Goal: Entertainment & Leisure: Consume media (video, audio)

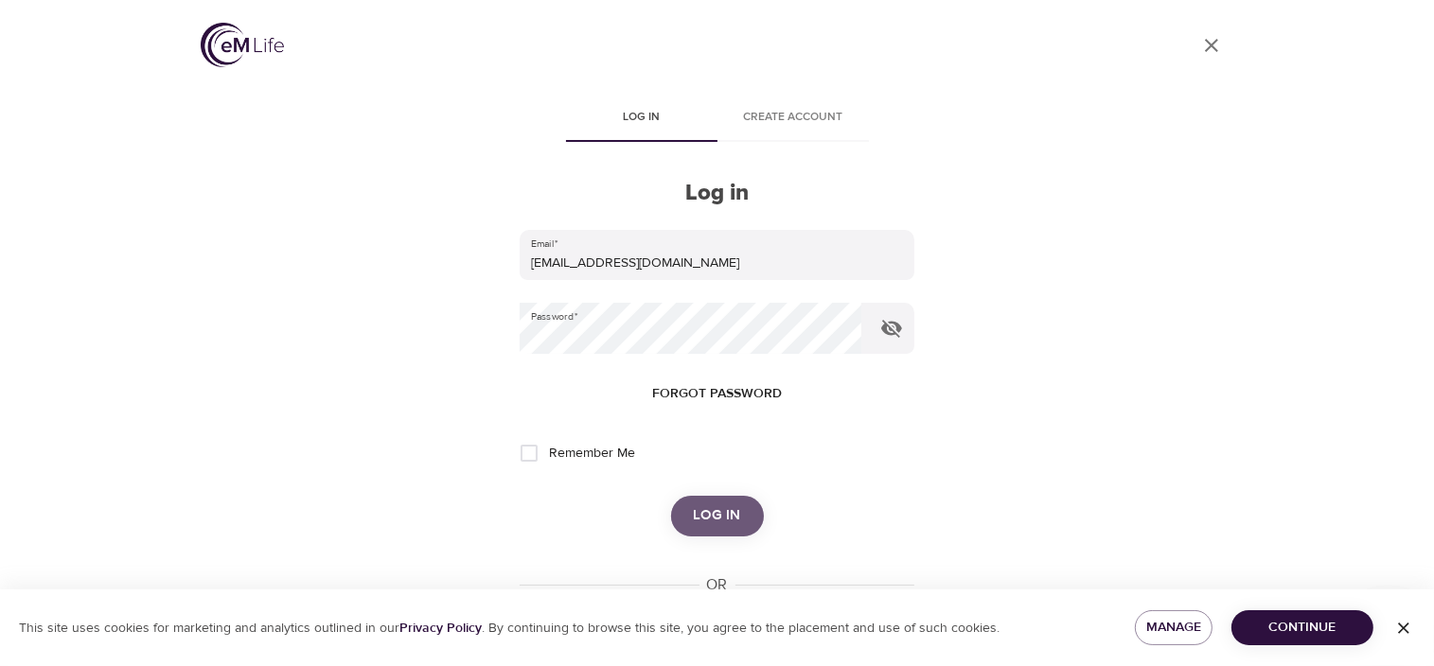
click at [703, 502] on button "Log in" at bounding box center [717, 516] width 93 height 40
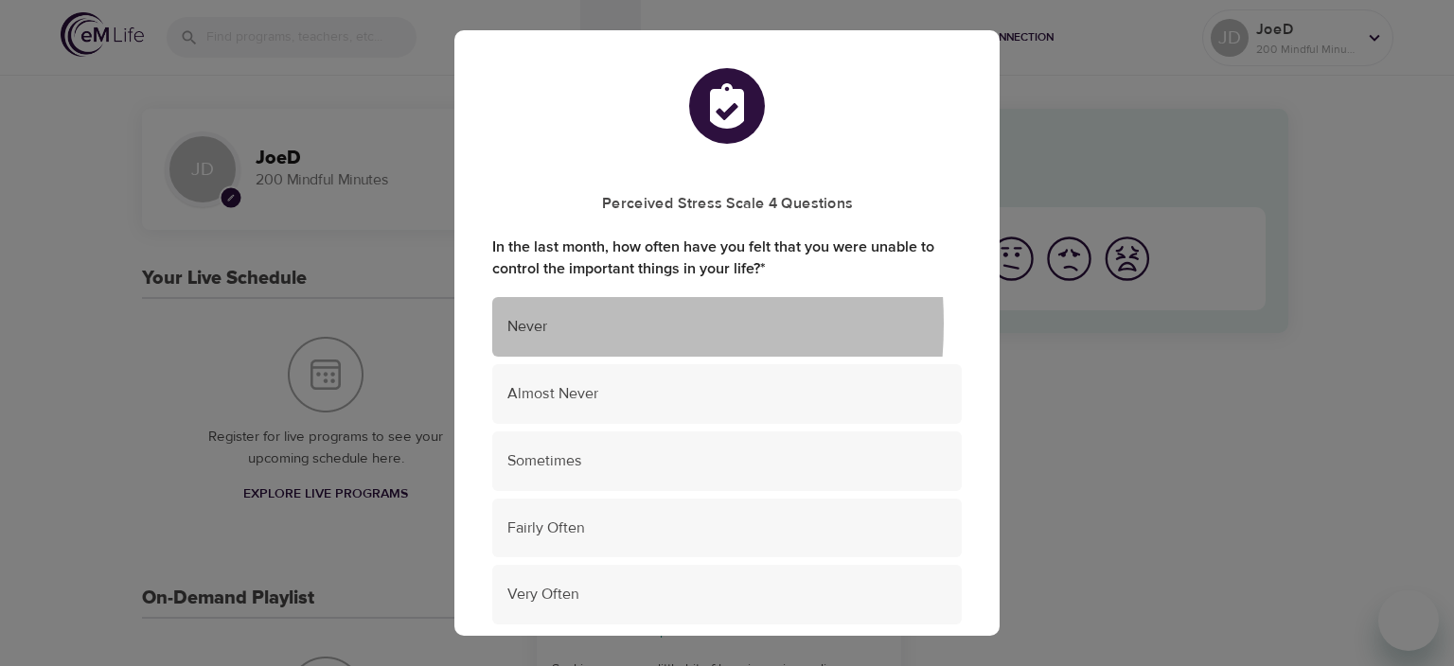
click at [516, 324] on span "Never" at bounding box center [726, 327] width 439 height 22
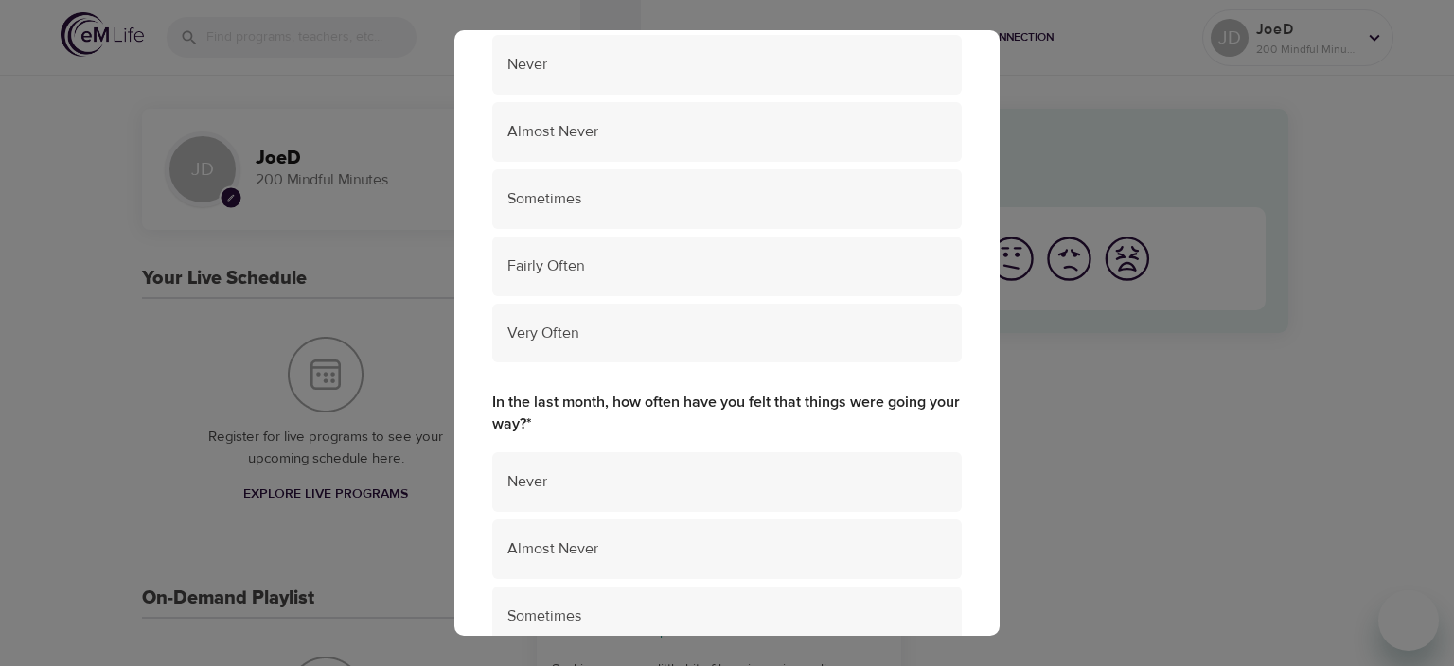
scroll to position [691, 0]
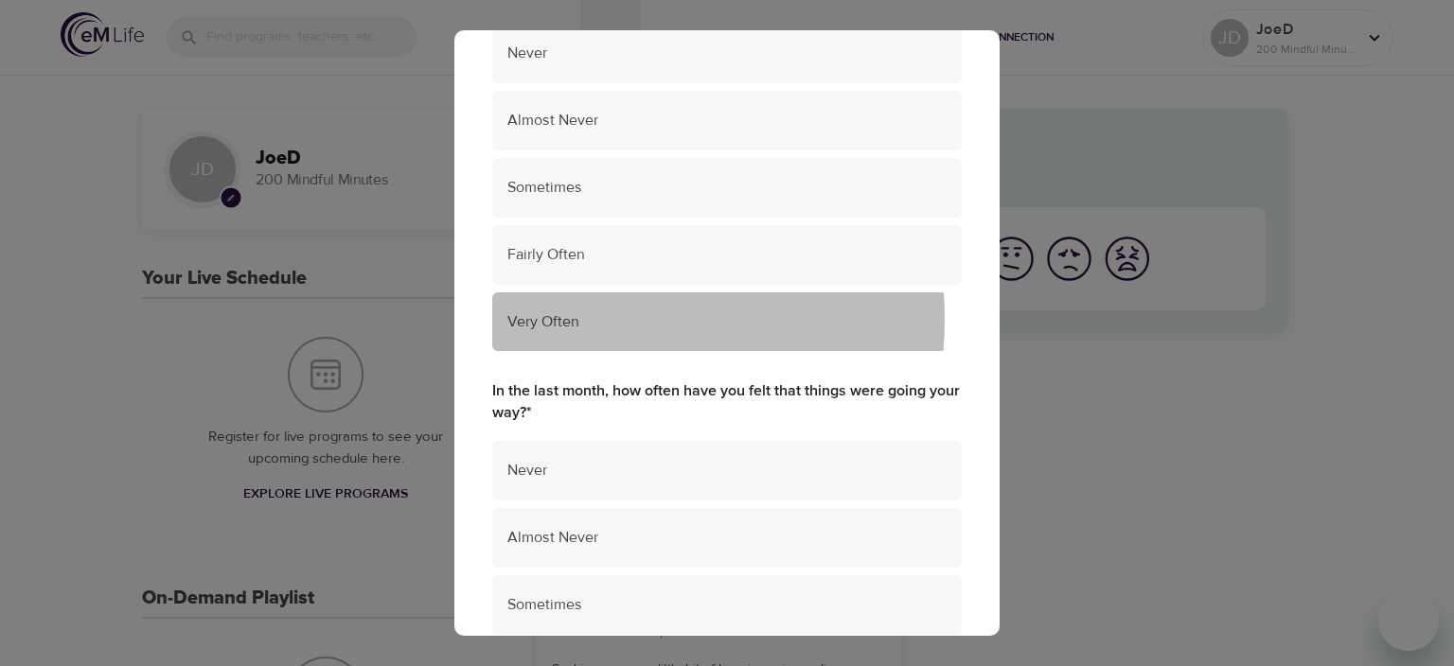
click at [570, 320] on span "Very Often" at bounding box center [726, 322] width 439 height 22
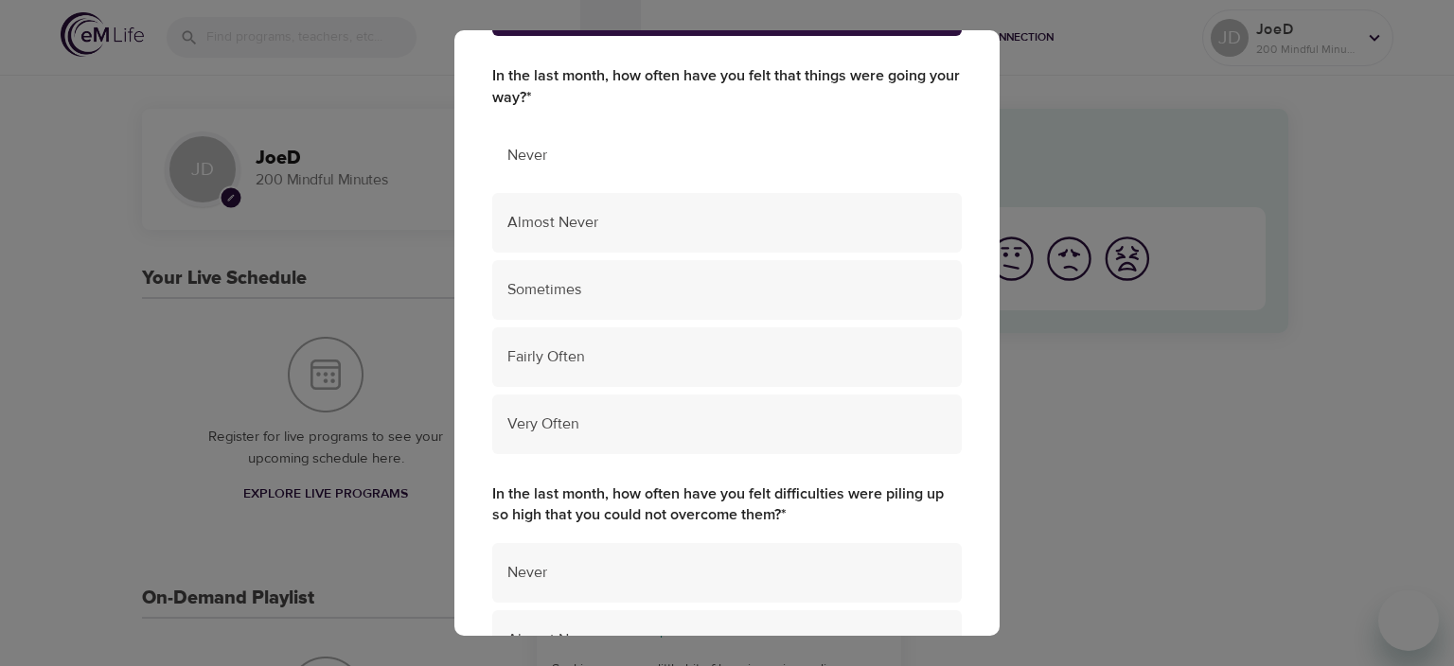
scroll to position [1036, 0]
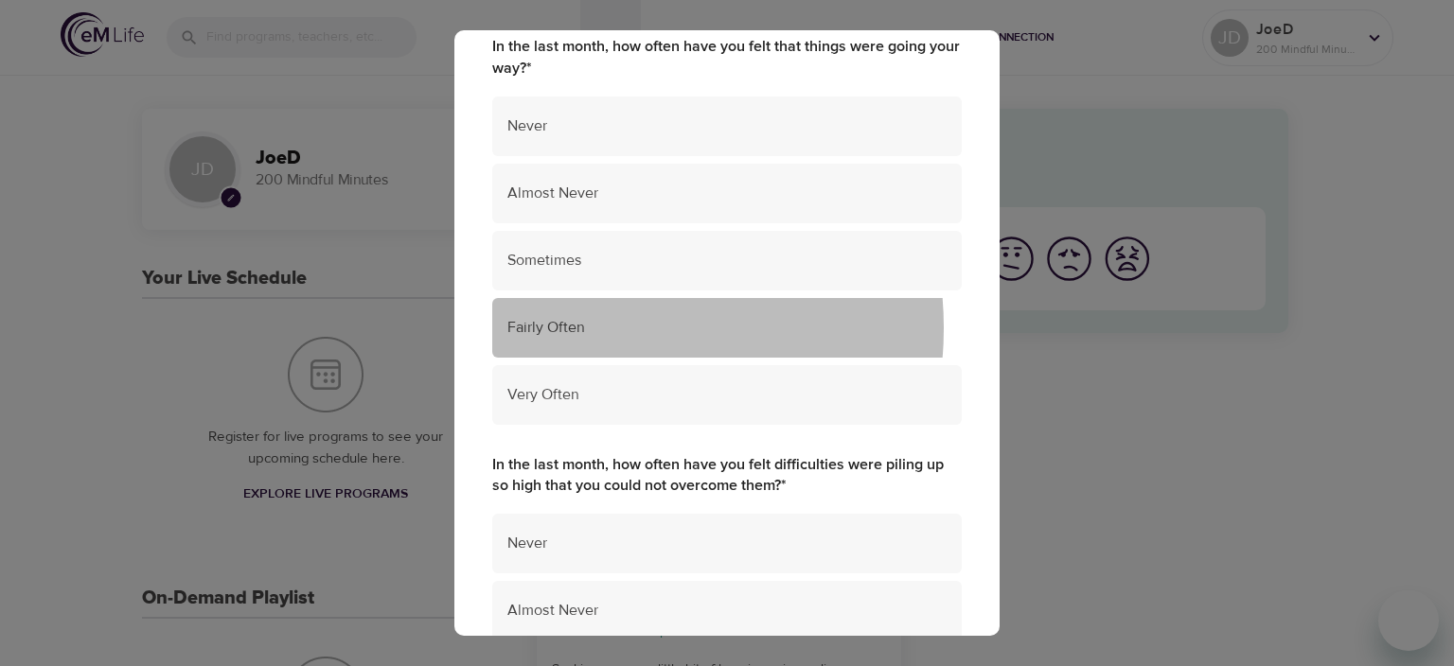
click at [588, 328] on span "Fairly Often" at bounding box center [726, 328] width 439 height 22
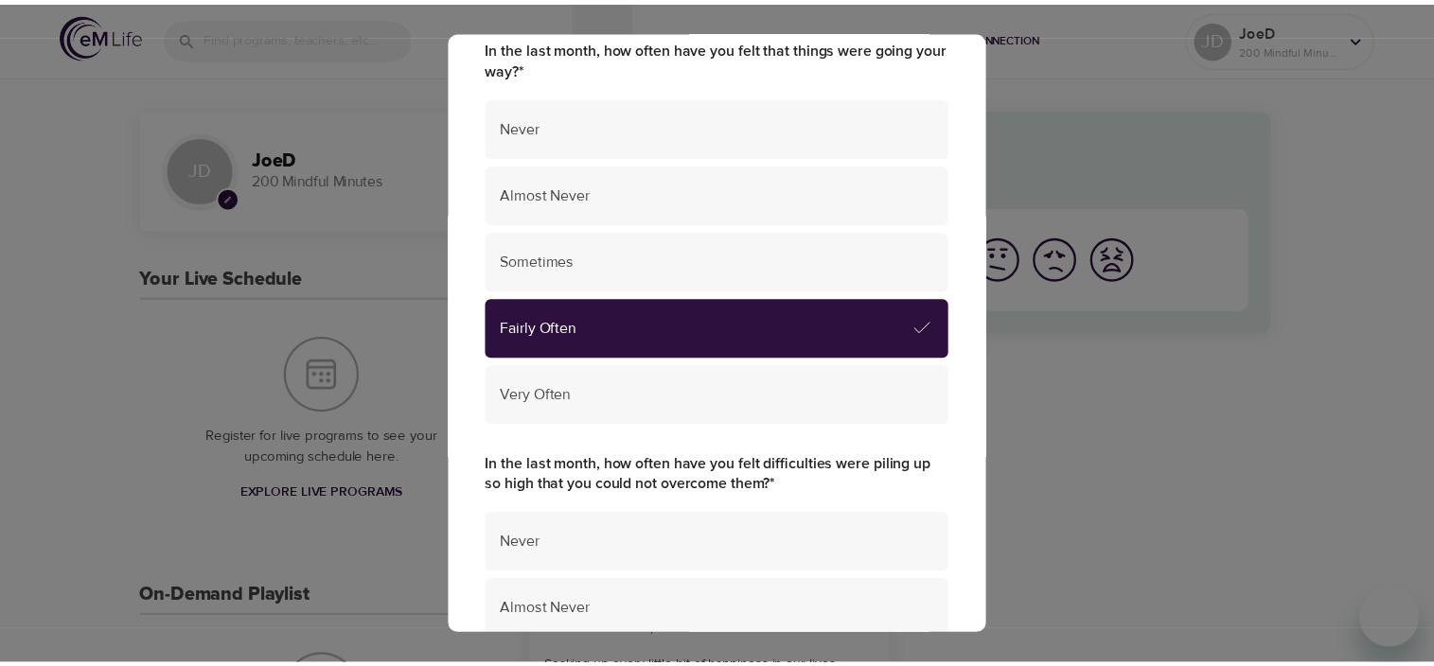
scroll to position [1381, 0]
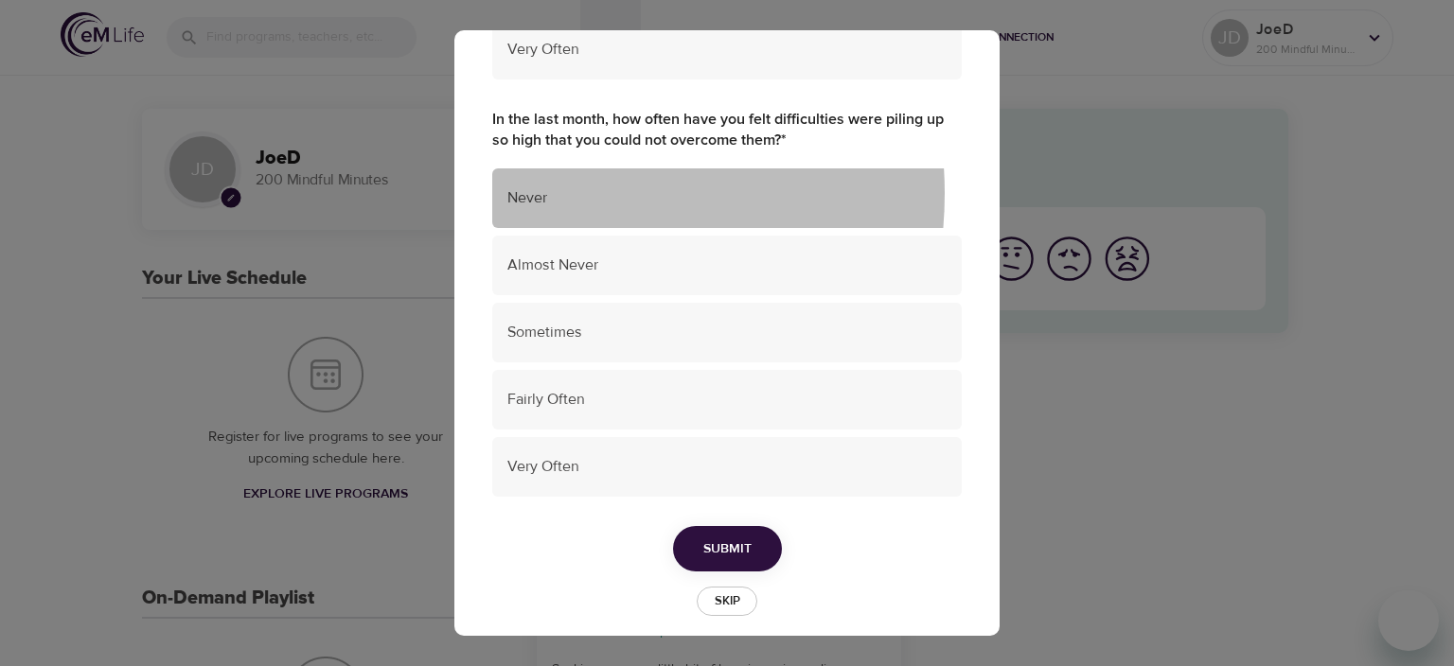
click at [544, 195] on span "Never" at bounding box center [726, 198] width 439 height 22
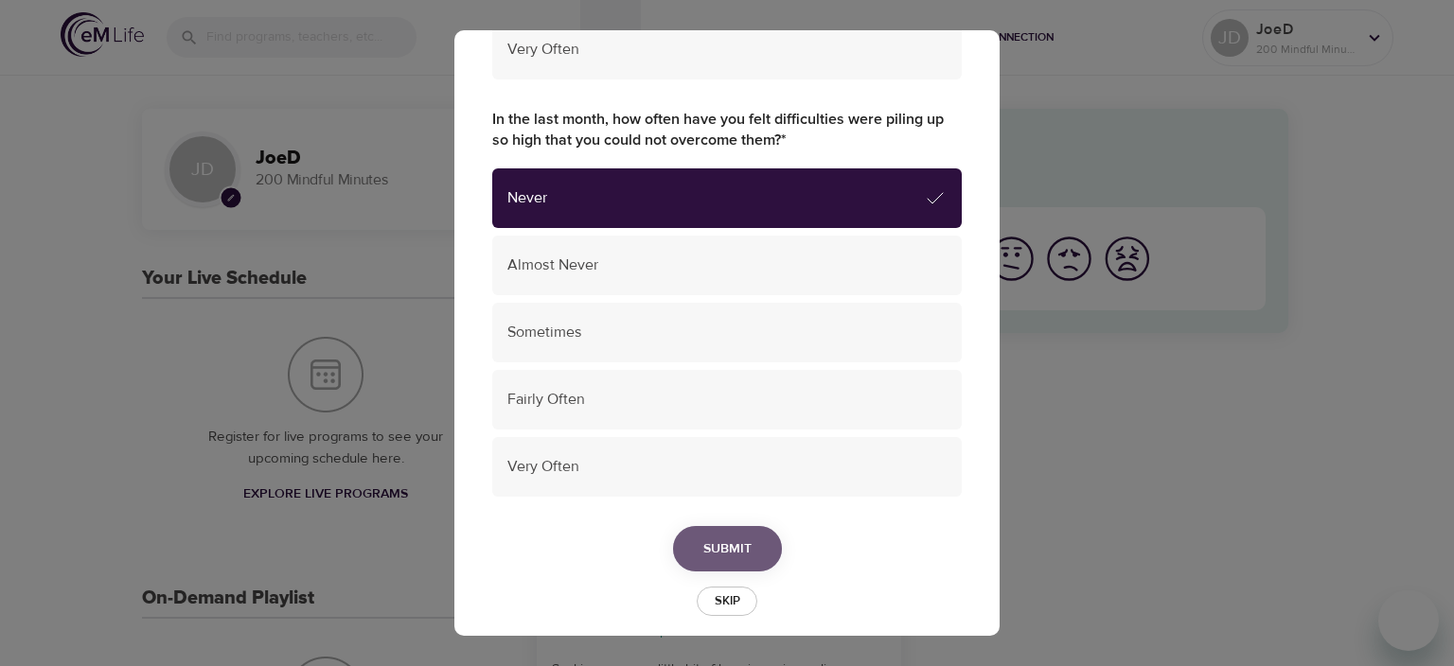
click at [750, 541] on button "Submit" at bounding box center [727, 549] width 109 height 46
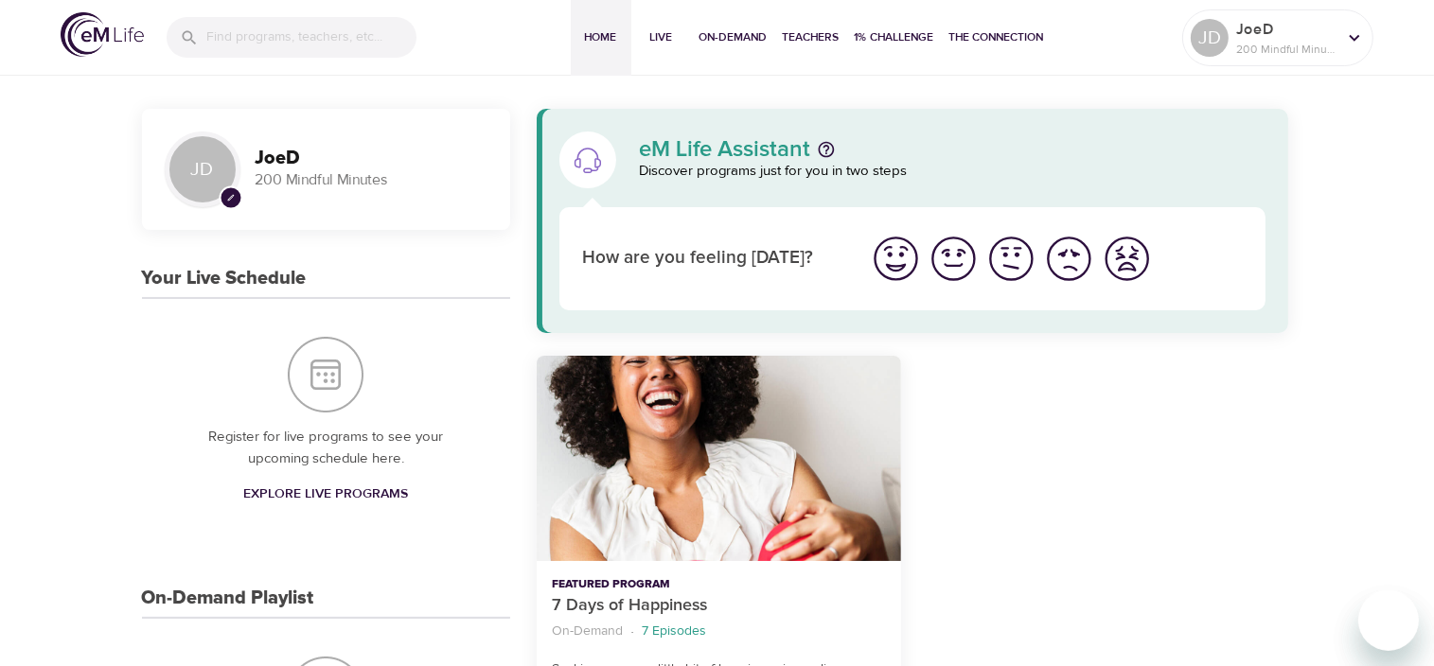
click at [304, 162] on h3 "JoeD" at bounding box center [372, 159] width 232 height 22
click at [274, 167] on h3 "JoeD" at bounding box center [372, 159] width 232 height 22
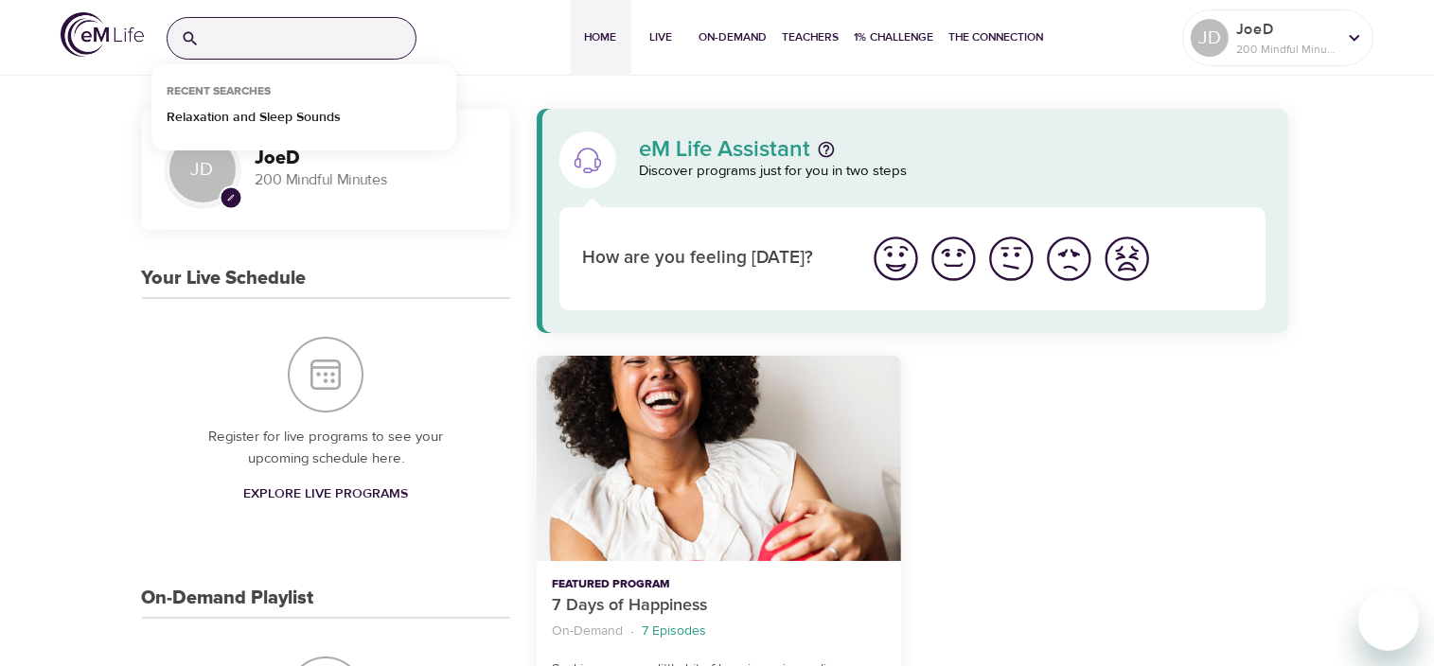
click at [245, 46] on input "search" at bounding box center [311, 38] width 208 height 41
click at [295, 117] on p "Relaxation and Sleep Sounds" at bounding box center [254, 121] width 174 height 27
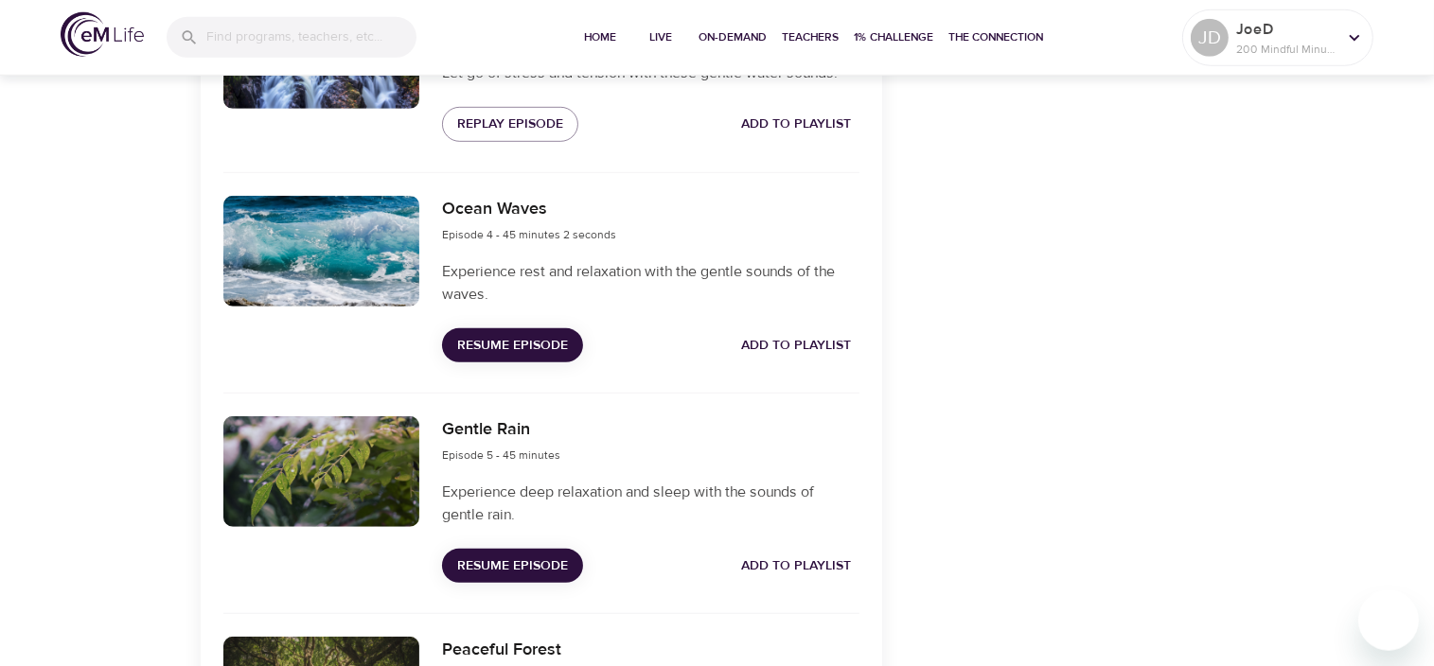
scroll to position [1195, 0]
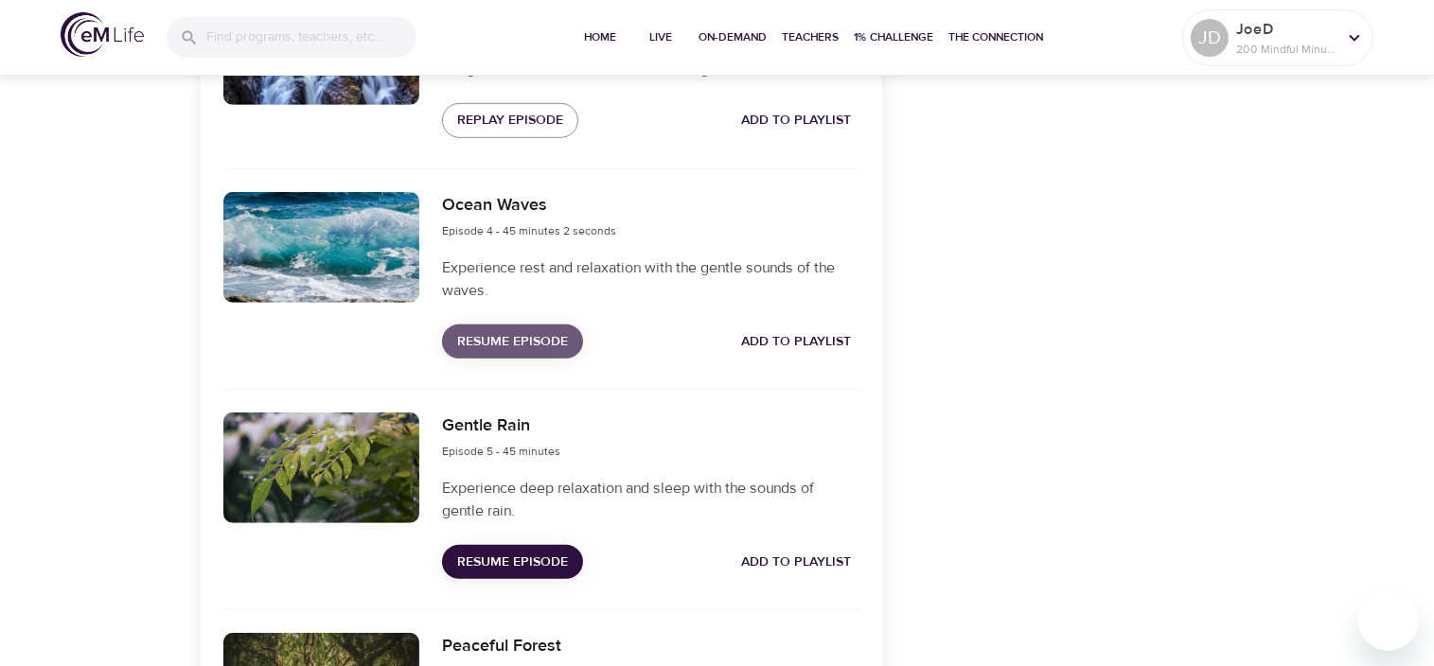
click at [502, 354] on span "Resume Episode" at bounding box center [512, 342] width 111 height 24
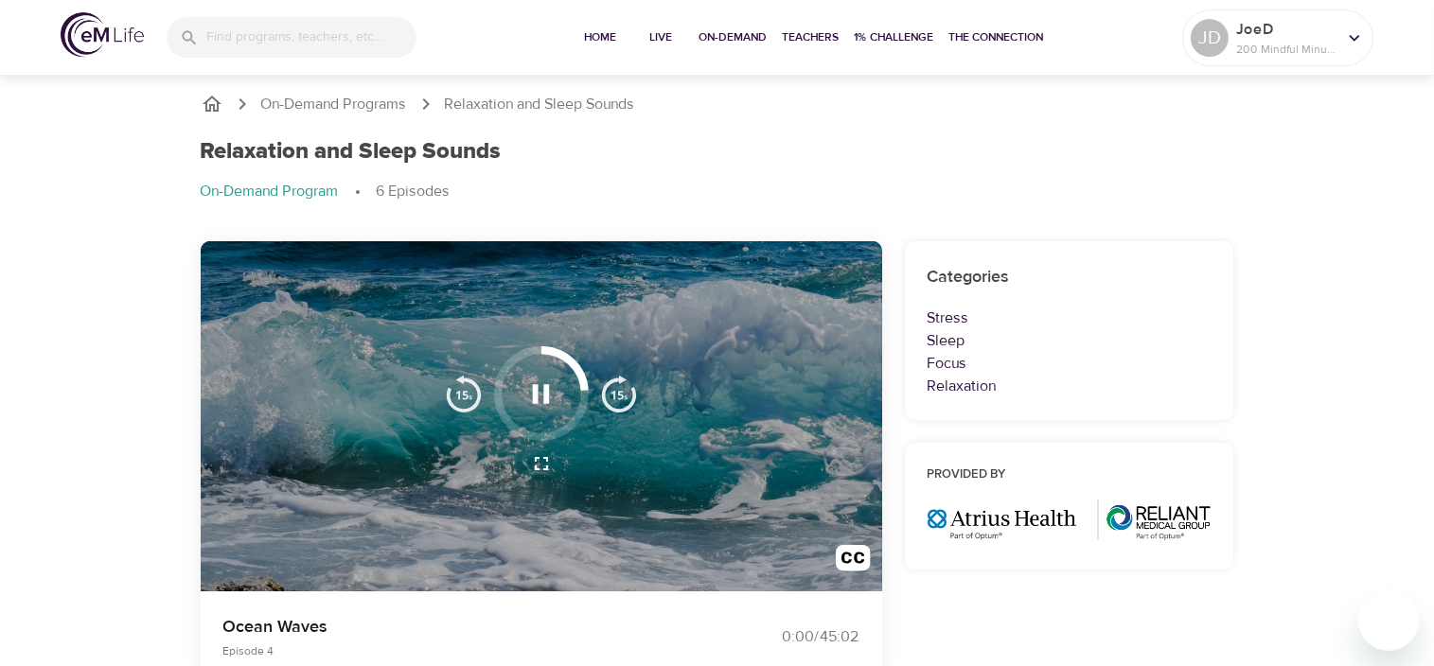
scroll to position [0, 0]
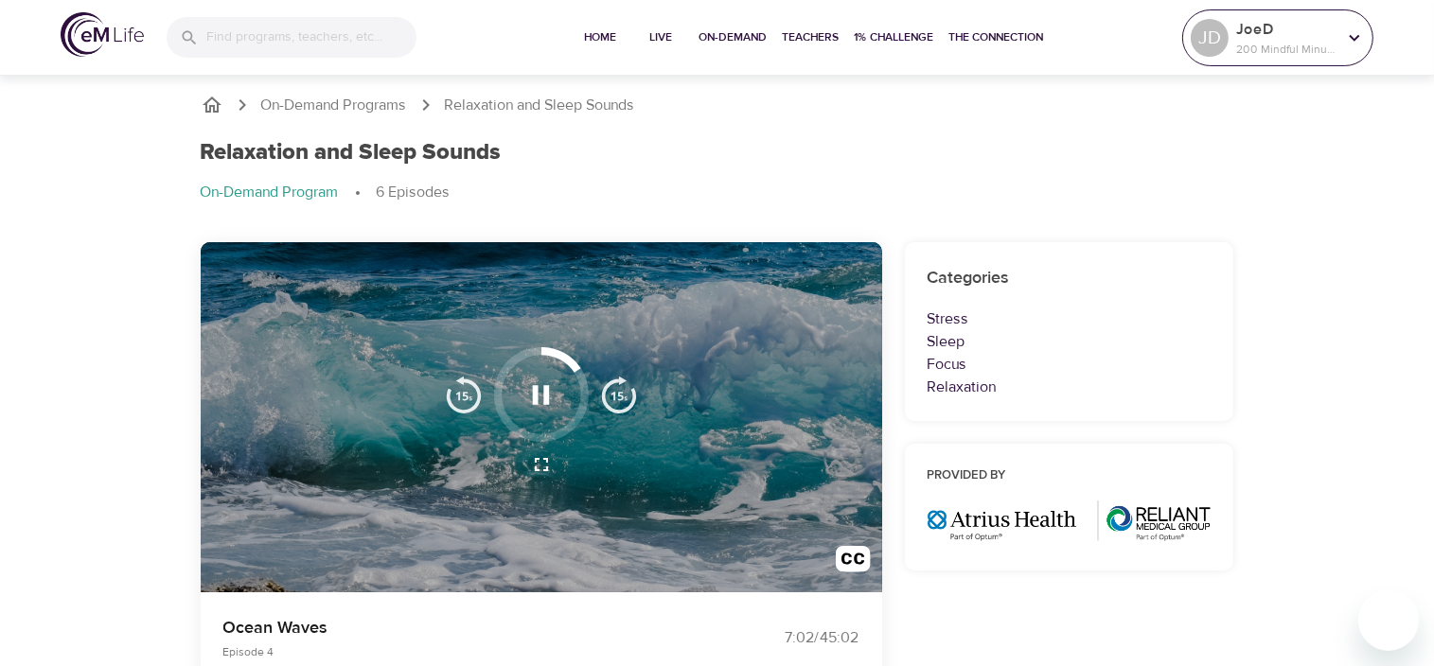
click at [1357, 40] on icon at bounding box center [1354, 37] width 21 height 21
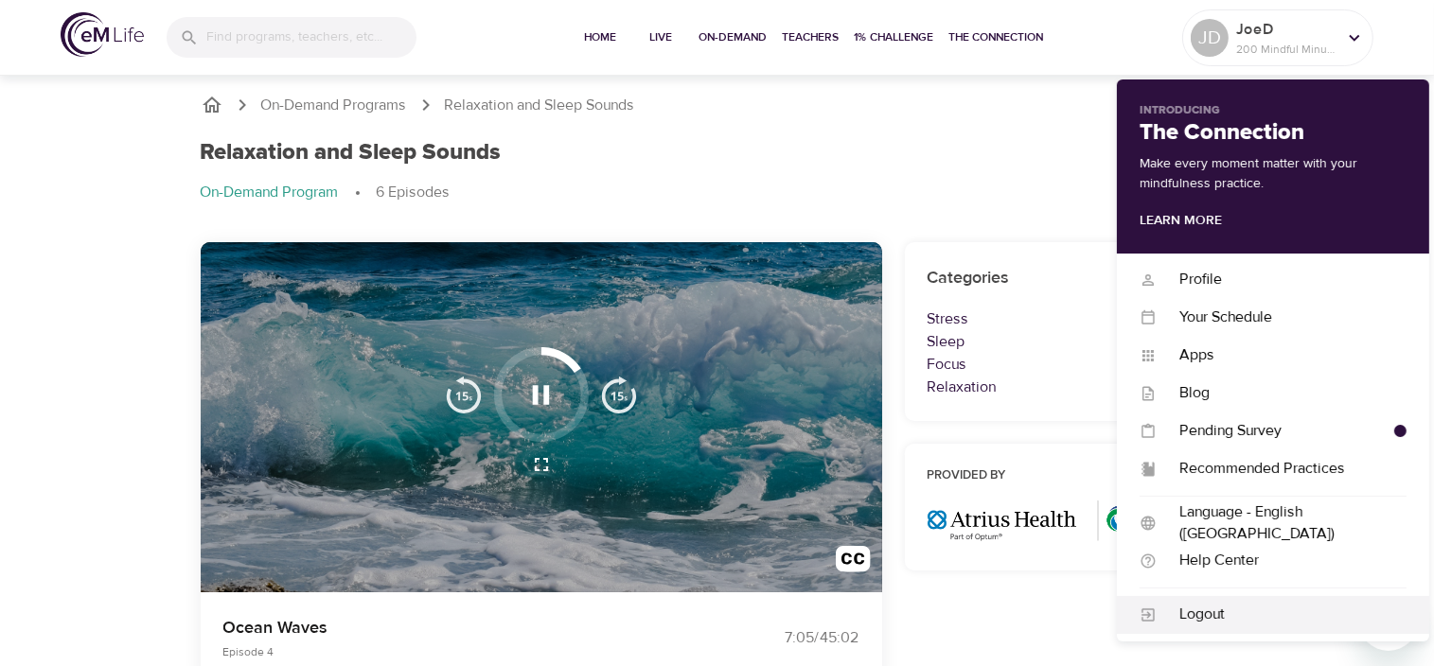
click at [1191, 615] on div "Logout" at bounding box center [1282, 615] width 250 height 22
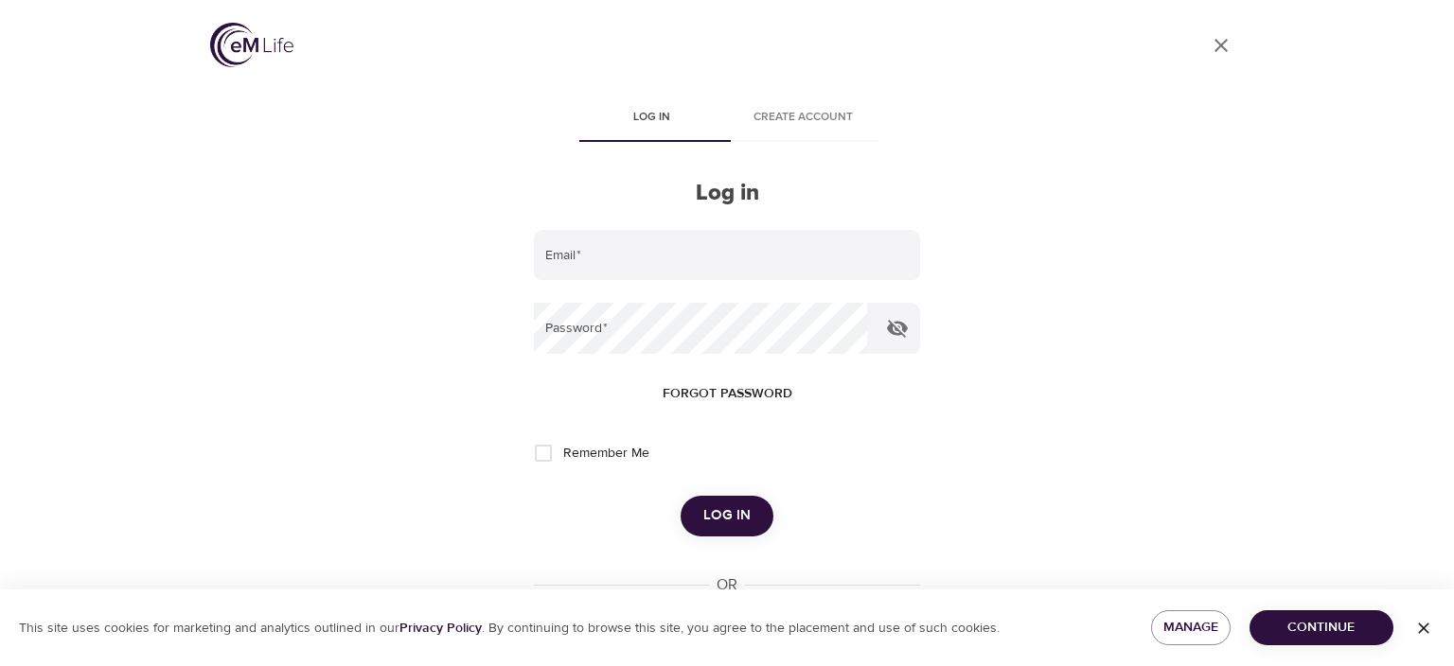
type input "[EMAIL_ADDRESS][DOMAIN_NAME]"
